Goal: Obtain resource: Download file/media

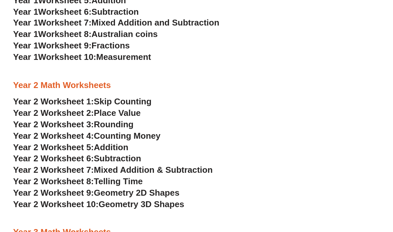
scroll to position [686, 0]
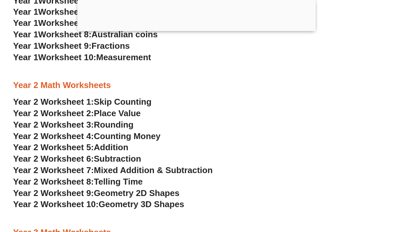
click at [129, 102] on span "Skip Counting" at bounding box center [123, 102] width 58 height 10
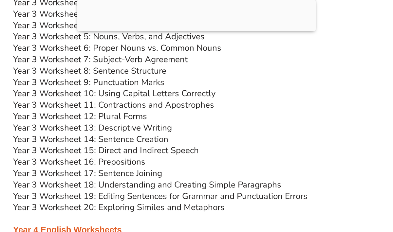
scroll to position [2571, 0]
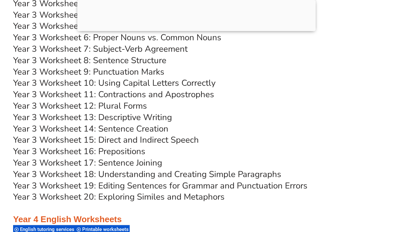
click at [137, 153] on link "Year 3 Worksheet 16: Prepositions" at bounding box center [79, 151] width 132 height 11
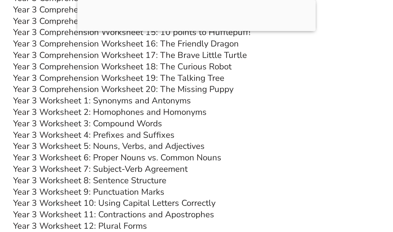
scroll to position [2453, 0]
